Goal: Task Accomplishment & Management: Complete application form

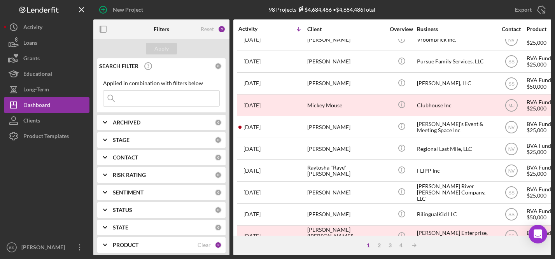
scroll to position [77, 0]
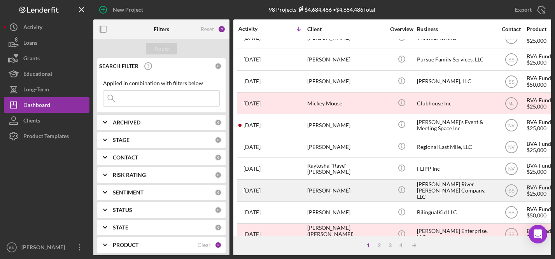
click at [437, 188] on div "[PERSON_NAME] River [PERSON_NAME] Company, LLC" at bounding box center [456, 190] width 78 height 21
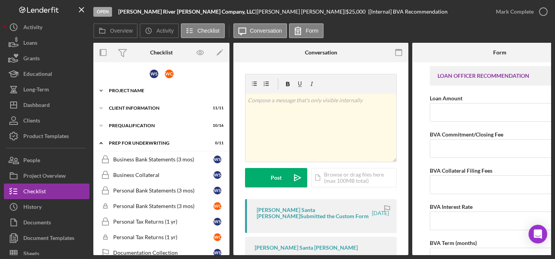
click at [147, 89] on div "Project Name" at bounding box center [164, 90] width 111 height 5
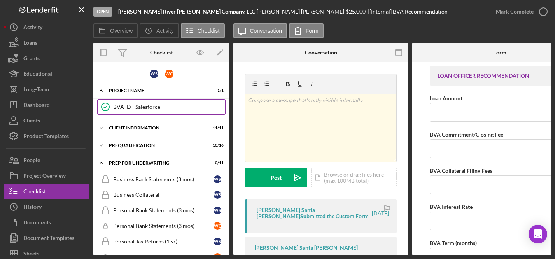
click at [146, 104] on link "BVA ID - Salesforce BVA ID - Salesforce" at bounding box center [161, 107] width 128 height 16
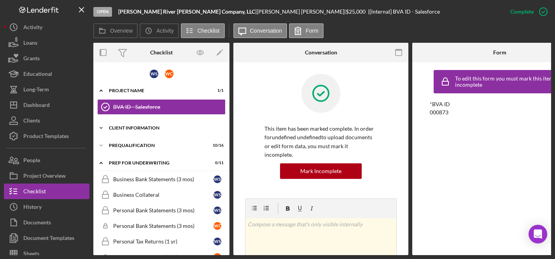
click at [147, 125] on div "Icon/Expander Client Information 11 / 11" at bounding box center [161, 128] width 136 height 16
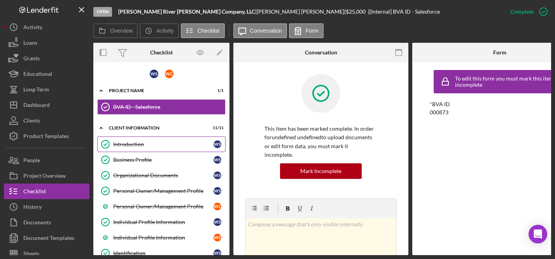
click at [145, 141] on link "Introduction Introduction W S" at bounding box center [161, 145] width 128 height 16
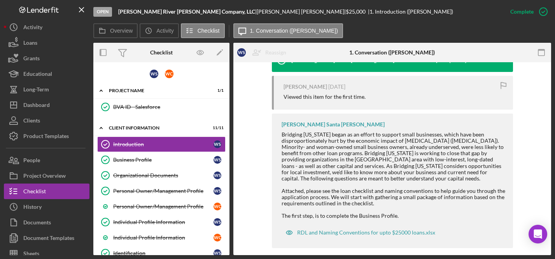
scroll to position [282, 0]
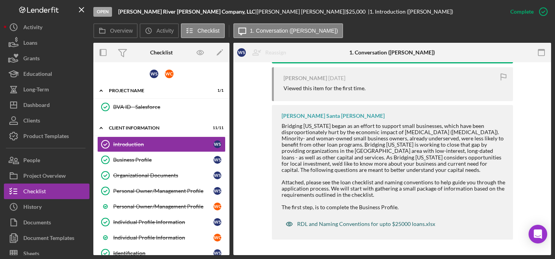
click at [331, 225] on div "RDL and Naming Conventions for upto $25000 loans.xlsx" at bounding box center [366, 224] width 138 height 6
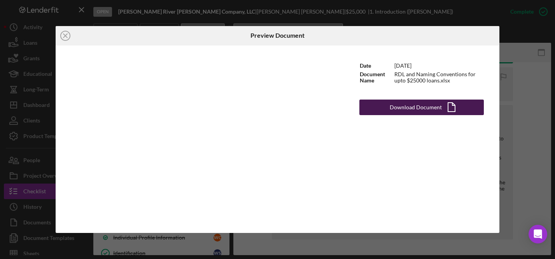
click at [405, 106] on div "Download Document" at bounding box center [416, 108] width 52 height 16
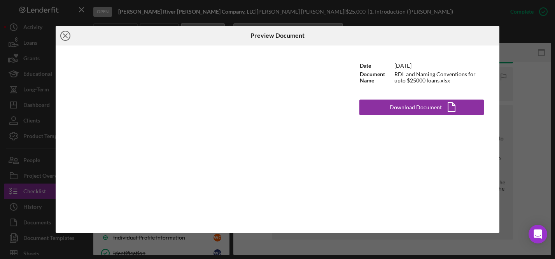
click at [67, 34] on line at bounding box center [65, 36] width 4 height 4
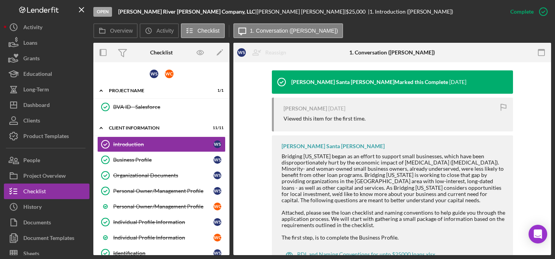
scroll to position [282, 0]
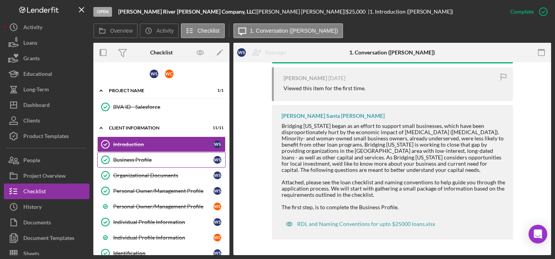
click at [153, 156] on link "Business Profile Business Profile W S" at bounding box center [161, 160] width 128 height 16
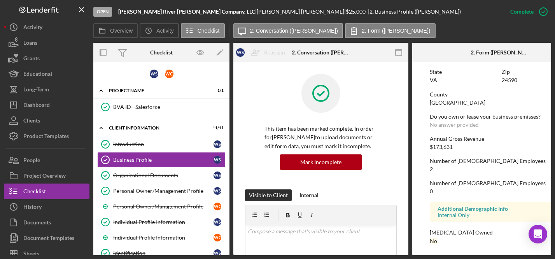
scroll to position [580, 0]
click at [165, 172] on div "Organizational Documents" at bounding box center [163, 175] width 100 height 6
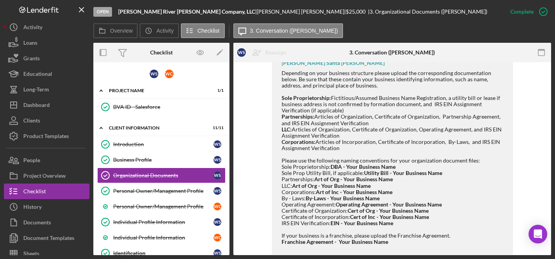
scroll to position [657, 0]
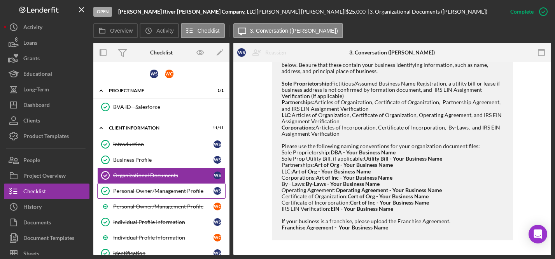
click at [186, 191] on div "Personal Owner/Management Profile" at bounding box center [163, 191] width 100 height 6
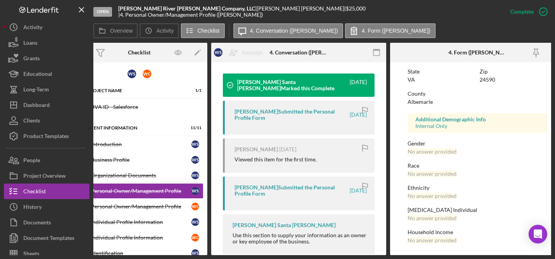
scroll to position [274, 0]
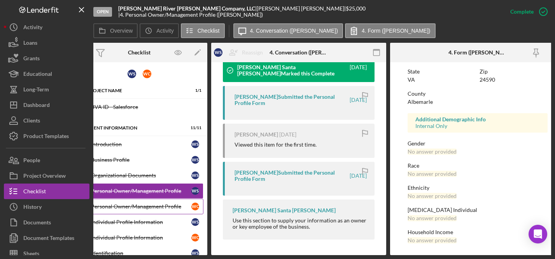
click at [154, 202] on link "Personal Owner/Management Profile W C" at bounding box center [139, 207] width 128 height 16
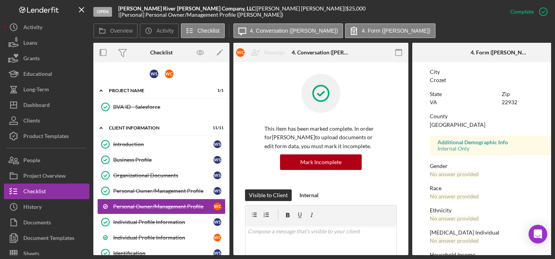
scroll to position [179, 0]
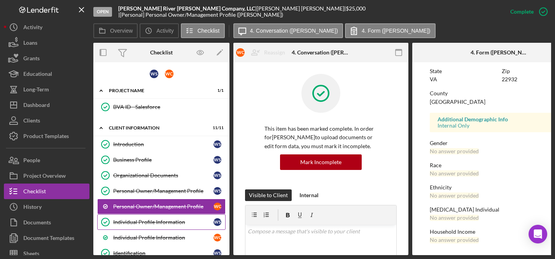
click at [181, 223] on div "Individual Profile Information" at bounding box center [163, 222] width 100 height 6
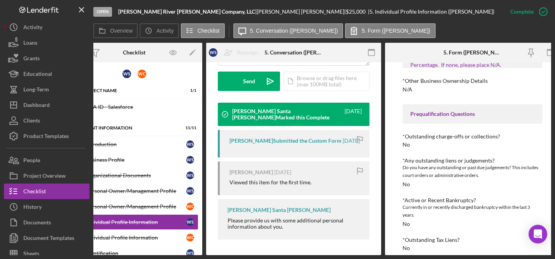
scroll to position [247, 0]
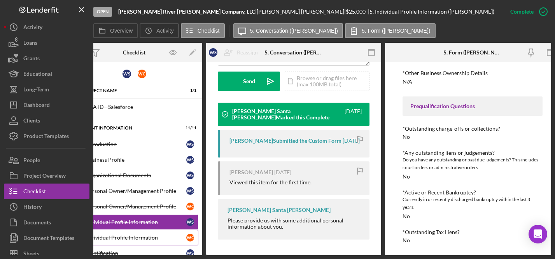
click at [135, 237] on div "Individual Profile Information" at bounding box center [136, 238] width 100 height 6
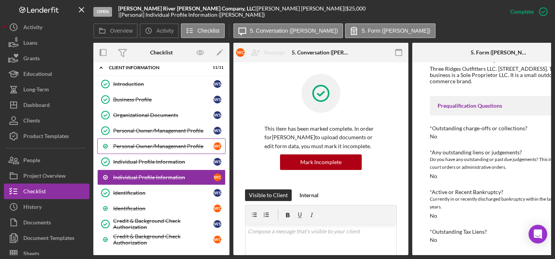
scroll to position [64, 0]
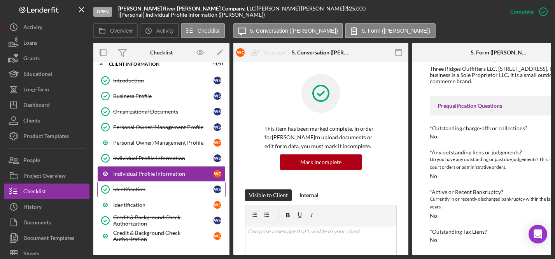
click at [144, 191] on div "Identification" at bounding box center [163, 189] width 100 height 6
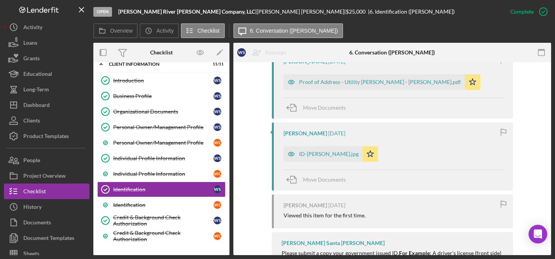
scroll to position [300, 0]
click at [317, 155] on div "ID-[PERSON_NAME].jpg" at bounding box center [329, 153] width 60 height 6
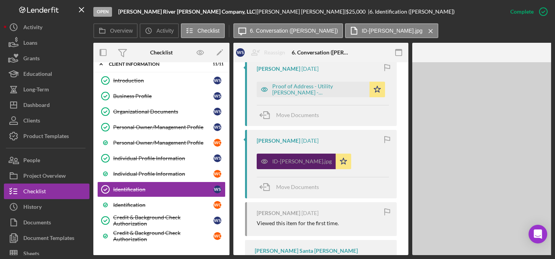
scroll to position [308, 0]
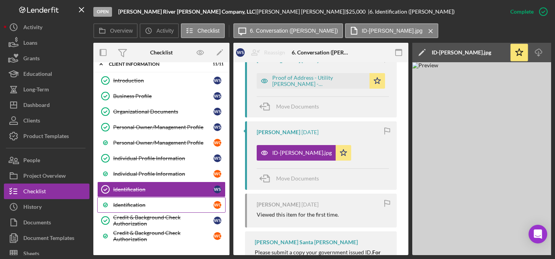
click at [161, 202] on link "Identification W C" at bounding box center [161, 205] width 128 height 16
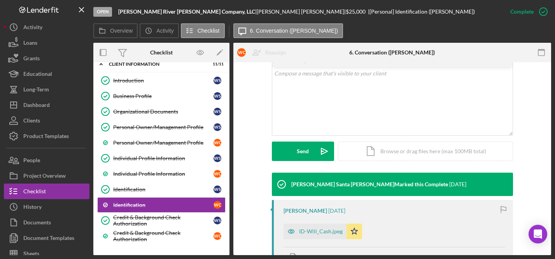
scroll to position [156, 0]
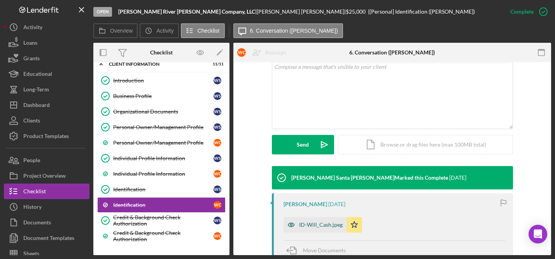
click at [309, 224] on div "ID-Will_Cash.jpeg" at bounding box center [321, 225] width 44 height 6
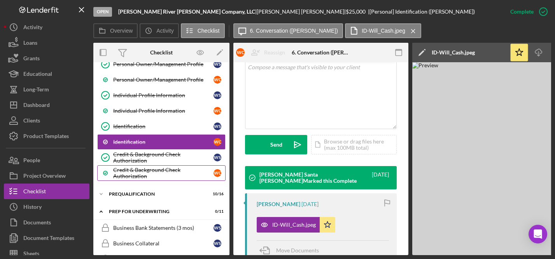
scroll to position [126, 0]
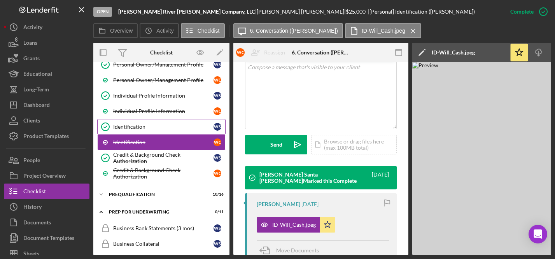
click at [171, 125] on div "Identification" at bounding box center [163, 127] width 100 height 6
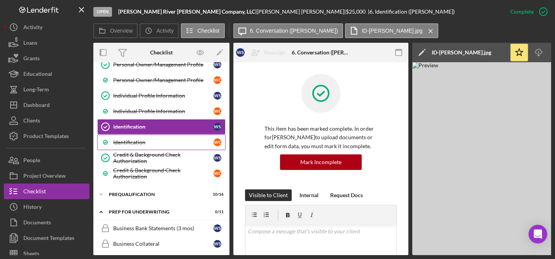
click at [168, 140] on div "Identification" at bounding box center [163, 142] width 100 height 6
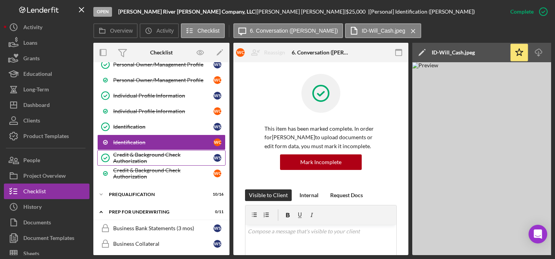
click at [154, 158] on div "Credit & Background Check Authorization" at bounding box center [163, 158] width 100 height 12
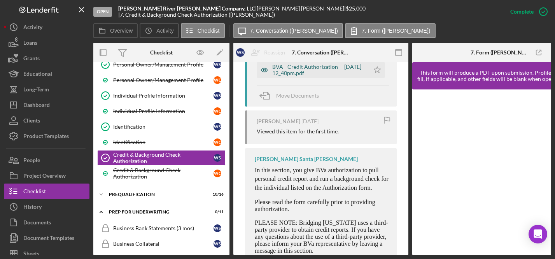
scroll to position [459, 0]
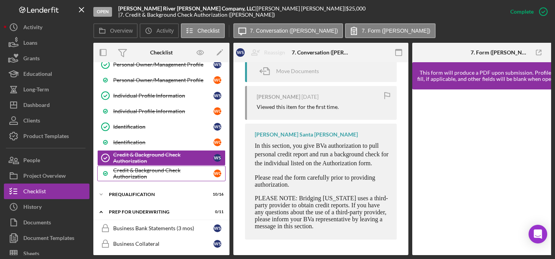
click at [151, 170] on div "Credit & Background Check Authorization" at bounding box center [163, 173] width 100 height 12
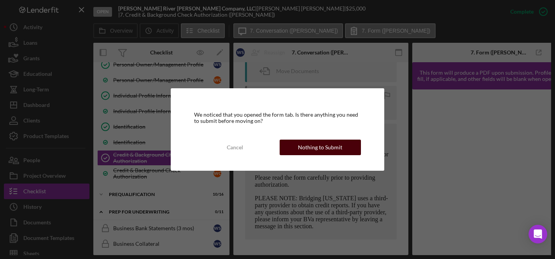
click at [316, 147] on div "Nothing to Submit" at bounding box center [320, 148] width 44 height 16
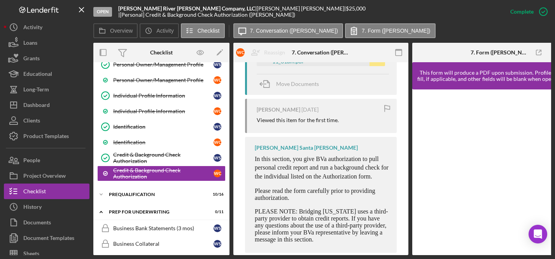
scroll to position [381, 0]
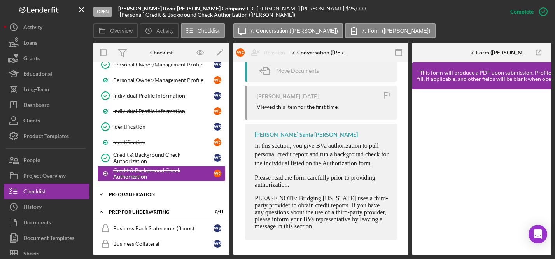
click at [157, 196] on div "Prequalification" at bounding box center [164, 194] width 111 height 5
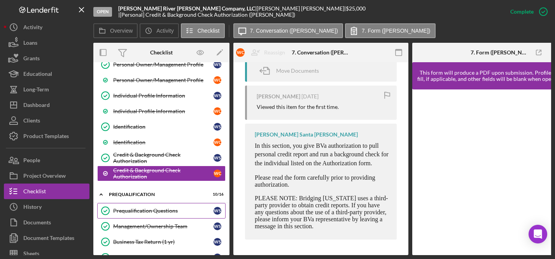
click at [155, 209] on div "Prequalification Questions" at bounding box center [163, 211] width 100 height 6
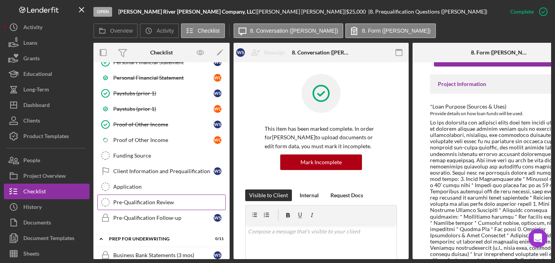
click at [125, 198] on link "Pre-Qualification Review Pre-Qualification Review" at bounding box center [161, 203] width 128 height 16
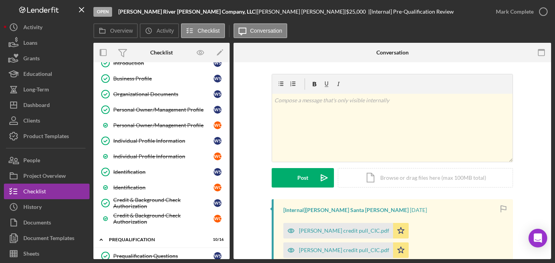
scroll to position [74, 0]
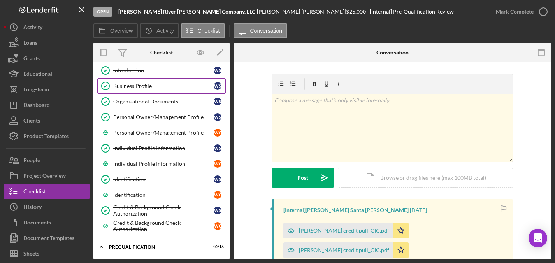
click at [140, 90] on link "Business Profile Business Profile W S" at bounding box center [161, 86] width 128 height 16
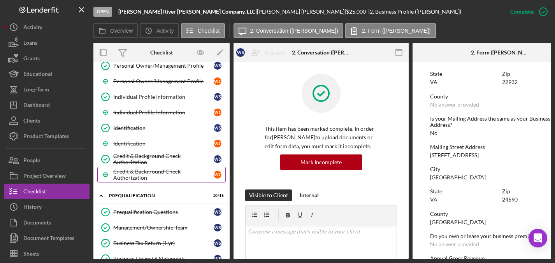
scroll to position [126, 0]
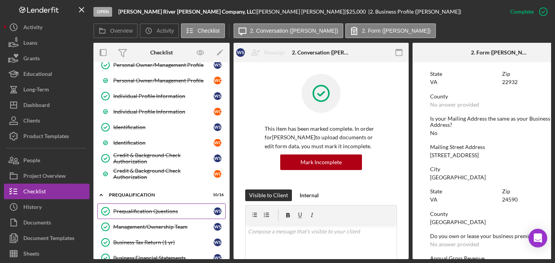
click at [153, 212] on div "Prequalification Questions" at bounding box center [163, 211] width 100 height 6
